Goal: Information Seeking & Learning: Learn about a topic

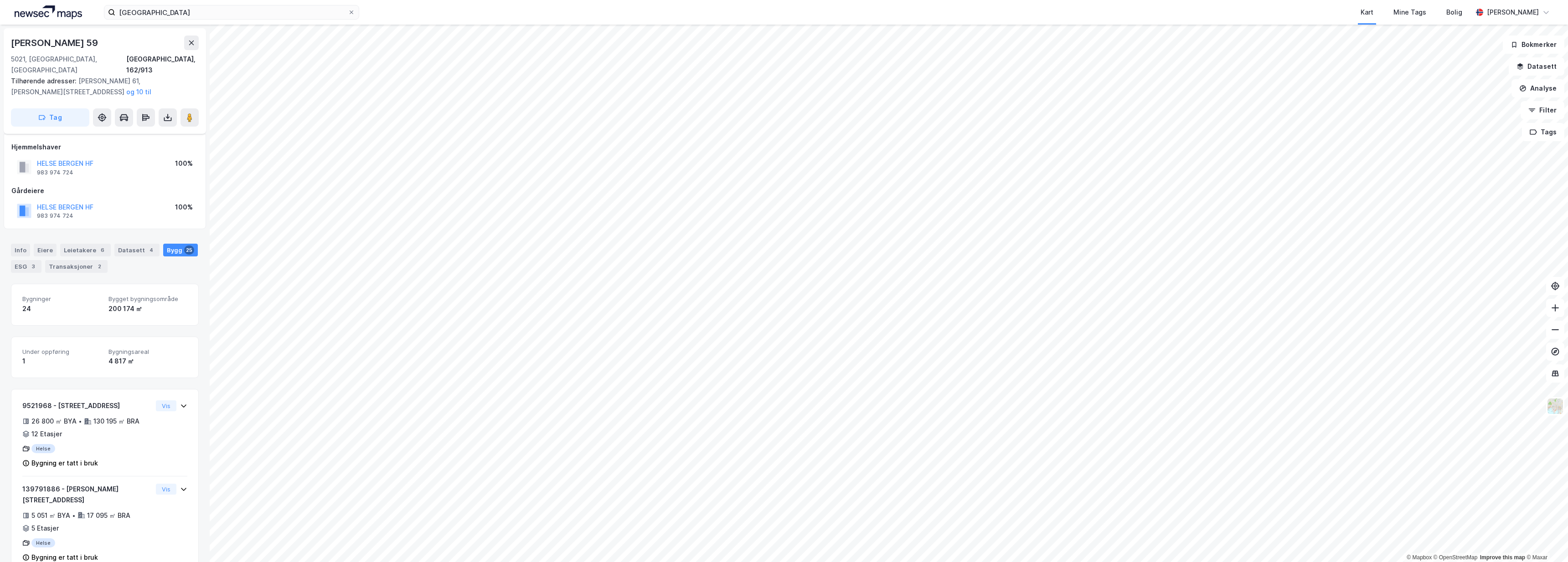
scroll to position [14, 0]
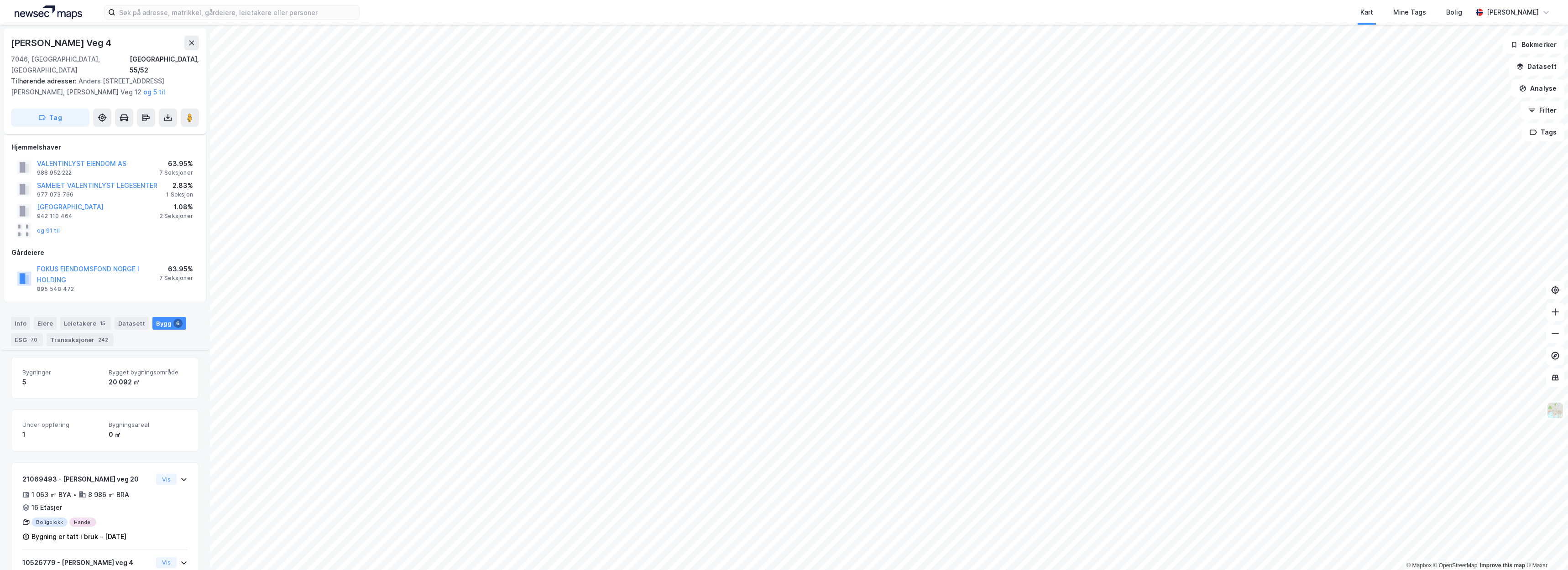
scroll to position [356, 0]
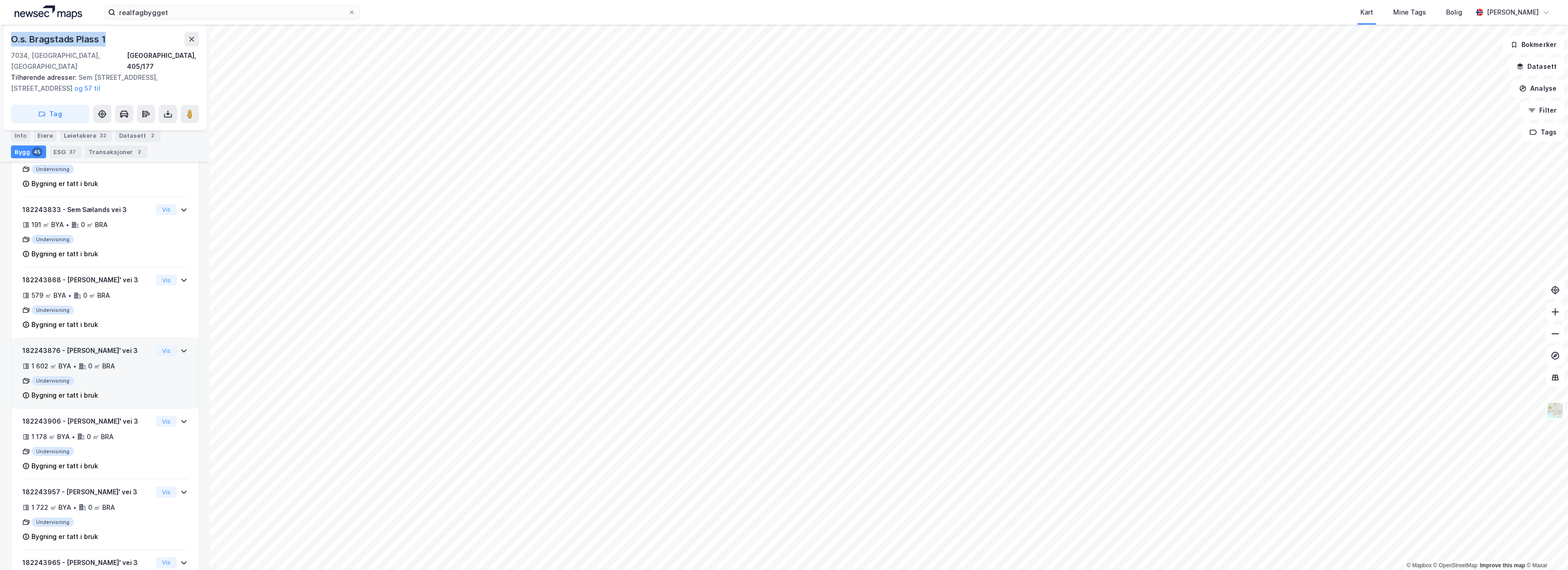
scroll to position [3119, 0]
